Goal: Task Accomplishment & Management: Manage account settings

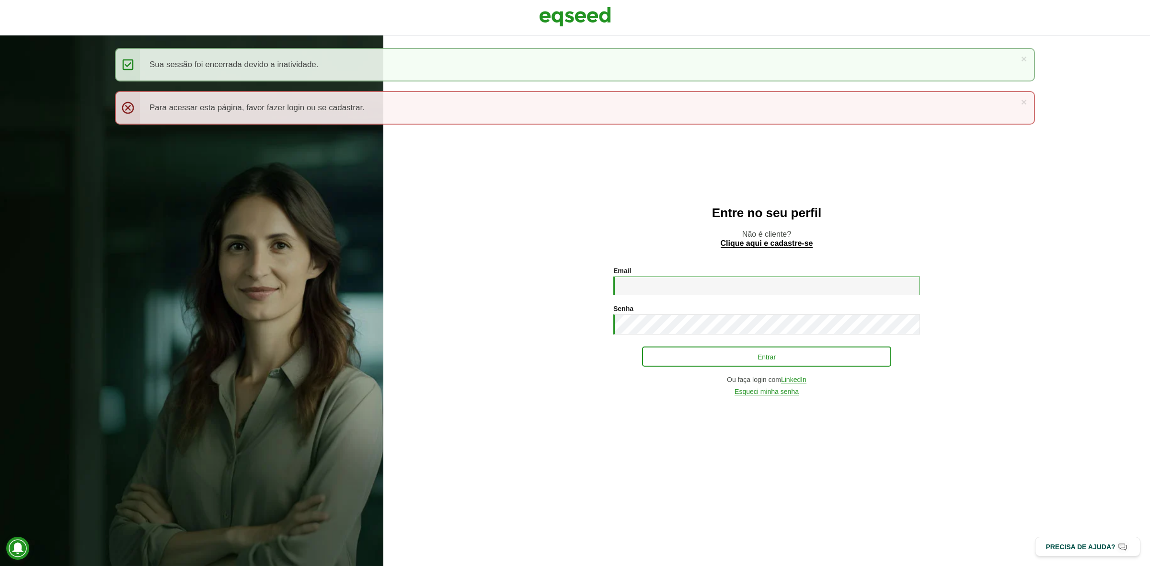
type input "**********"
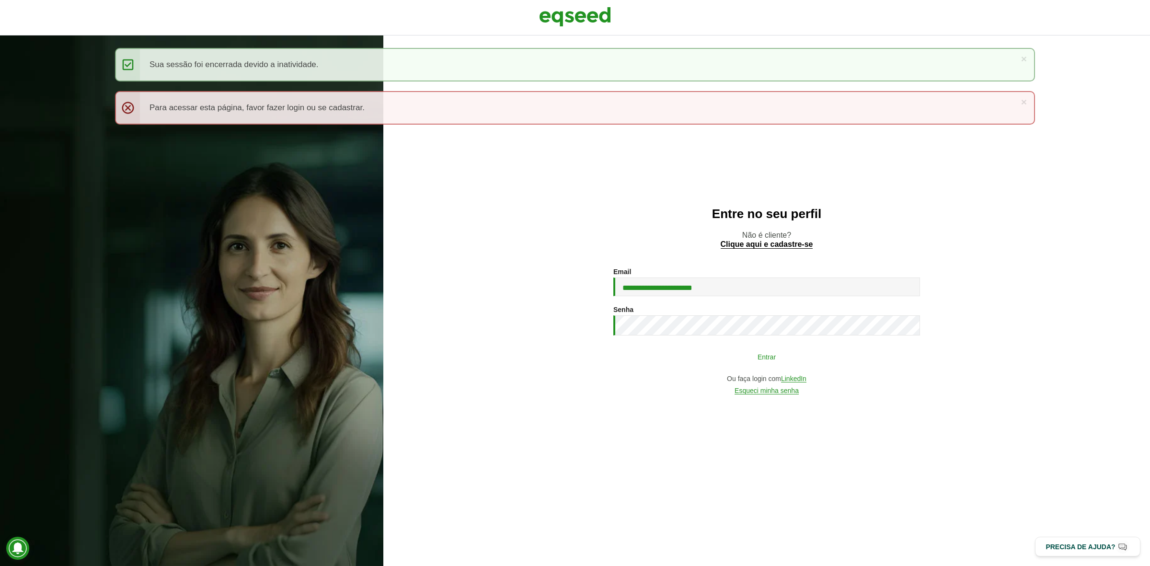
click at [703, 355] on button "Entrar" at bounding box center [766, 356] width 249 height 18
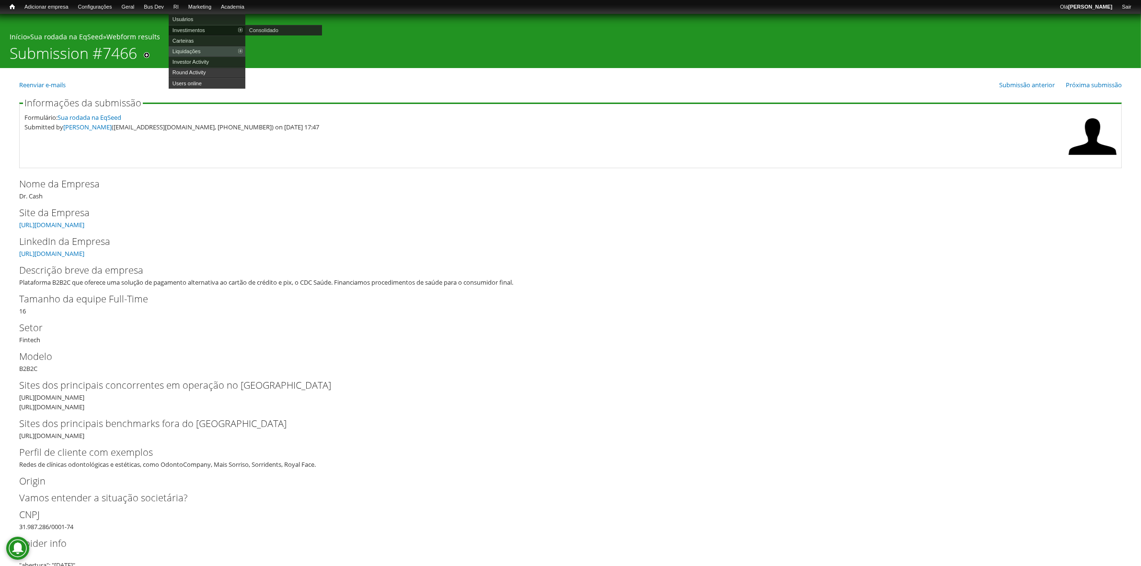
click at [209, 32] on link "Investimentos" at bounding box center [207, 30] width 77 height 11
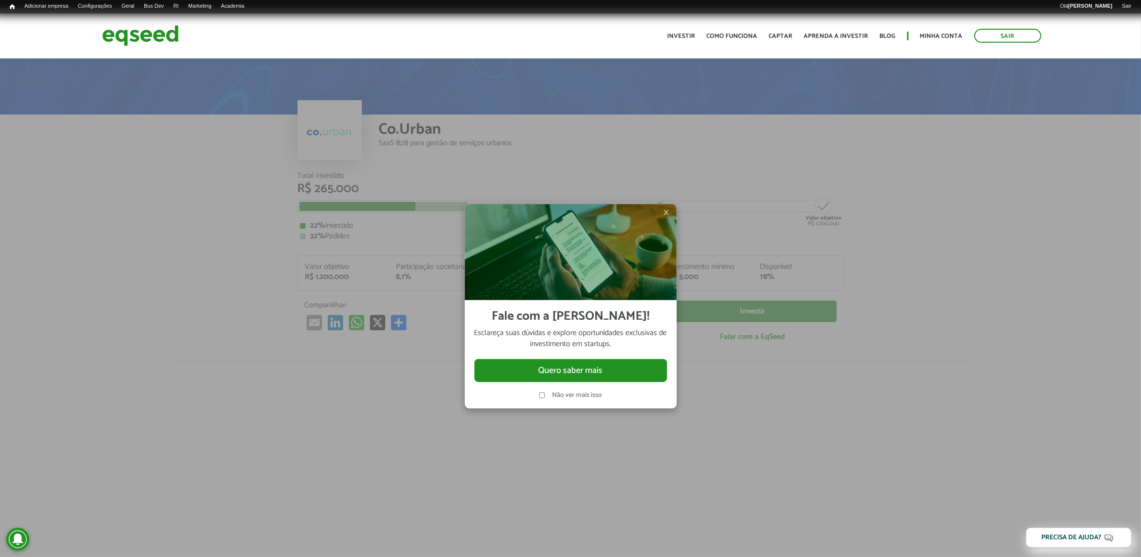
click at [666, 214] on span "×" at bounding box center [667, 213] width 6 height 12
